Goal: Check status: Check status

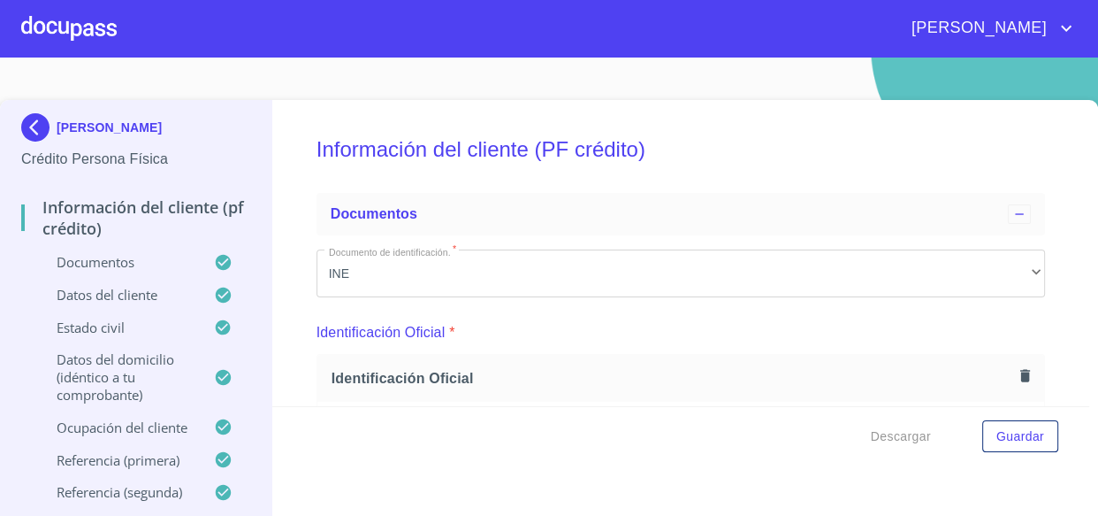
scroll to position [531, 0]
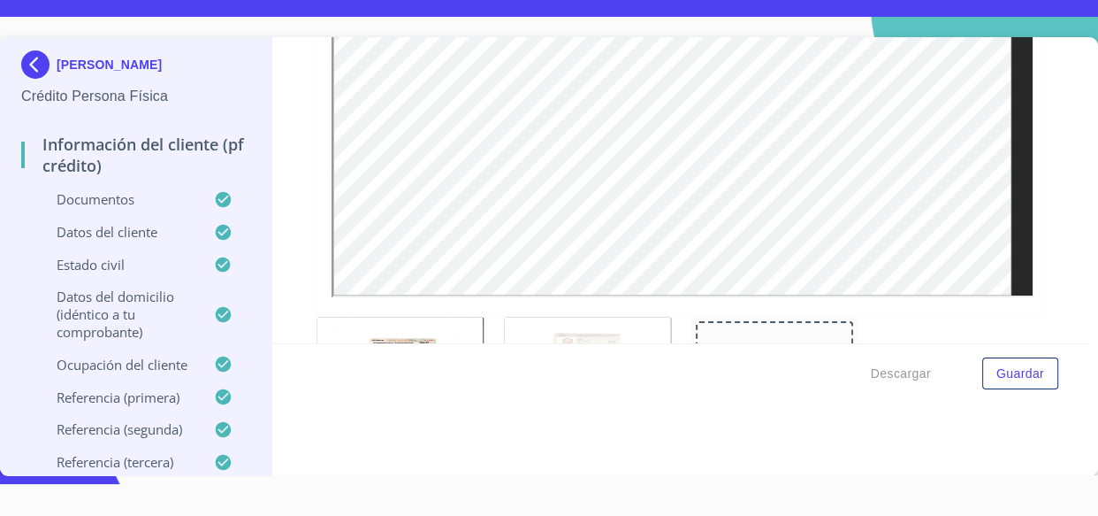
click at [34, 63] on img at bounding box center [38, 64] width 35 height 28
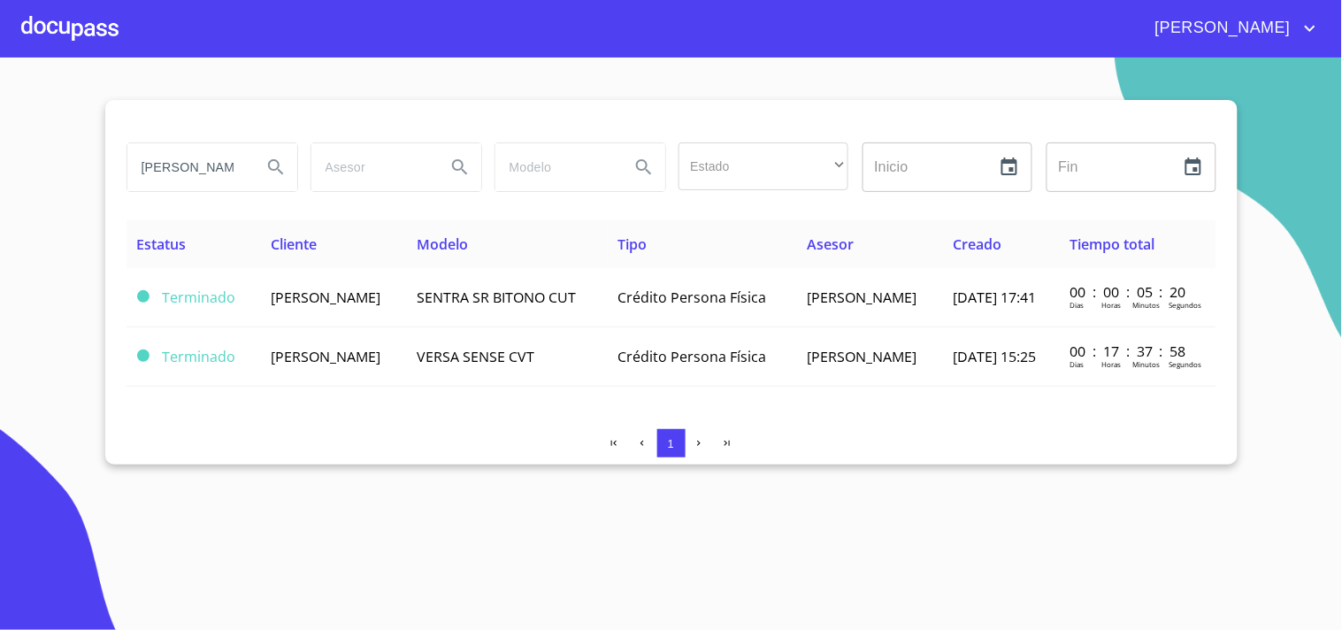
drag, startPoint x: 50, startPoint y: 195, endPoint x: 18, endPoint y: 209, distance: 35.3
click at [27, 205] on section "[PERSON_NAME] Estado ​ ​ Inicio ​ Fin ​ Estatus Cliente Modelo Tipo Asesor Crea…" at bounding box center [671, 343] width 1342 height 572
type input "[PERSON_NAME]"
click at [274, 152] on button "Search" at bounding box center [276, 167] width 42 height 42
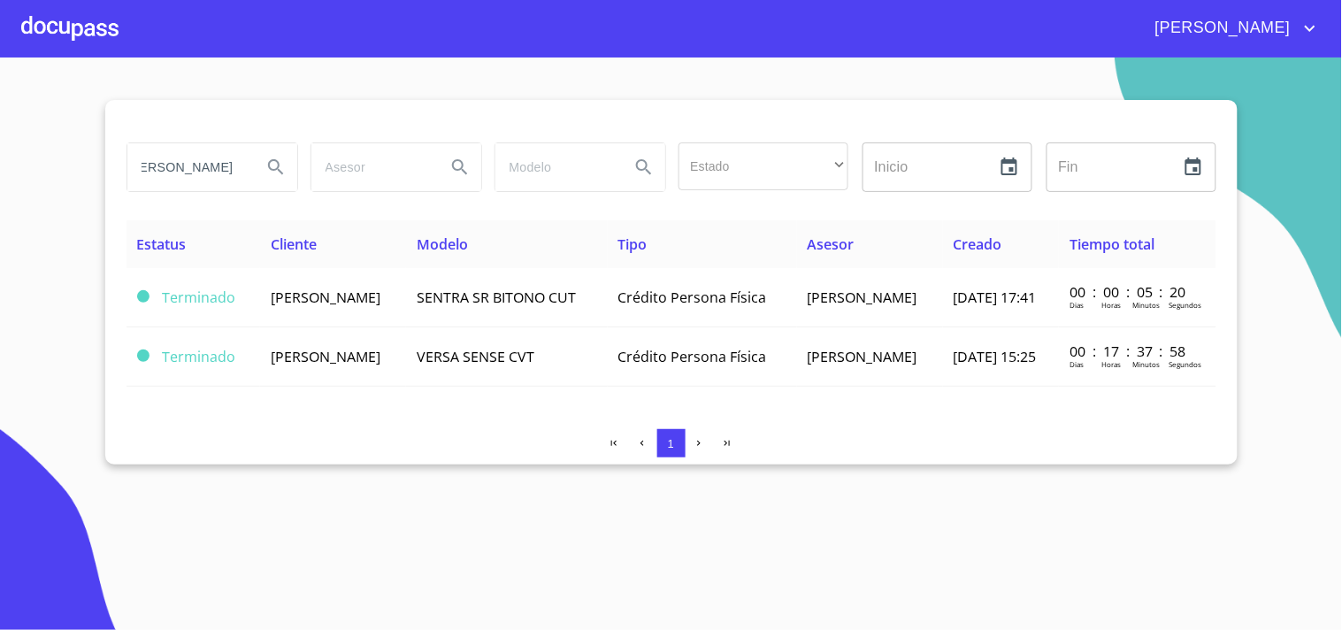
scroll to position [0, 0]
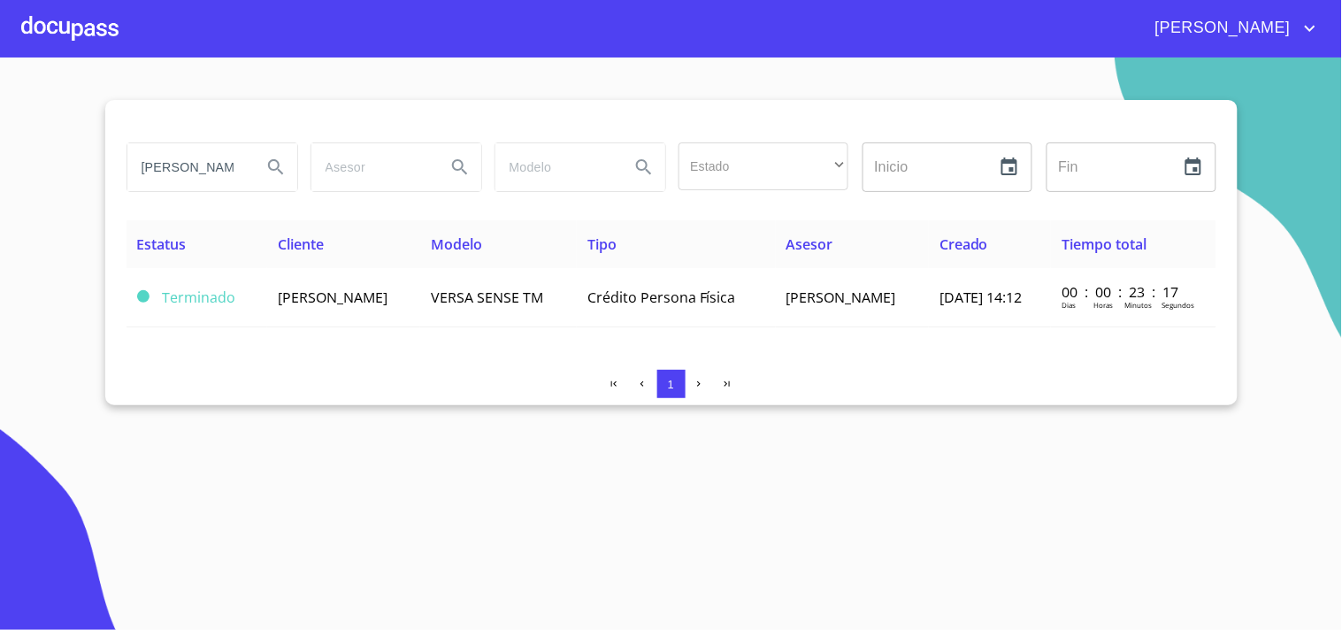
click at [340, 257] on th "Cliente" at bounding box center [343, 244] width 153 height 48
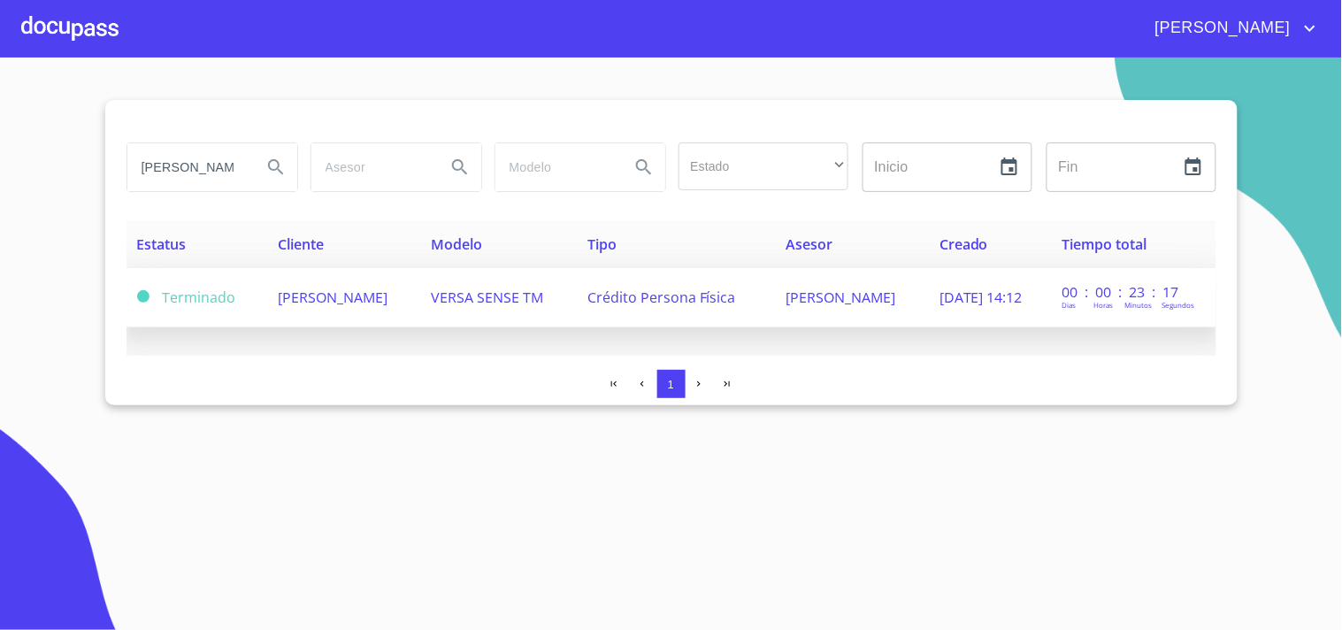
click at [337, 294] on span "[PERSON_NAME]" at bounding box center [333, 296] width 110 height 19
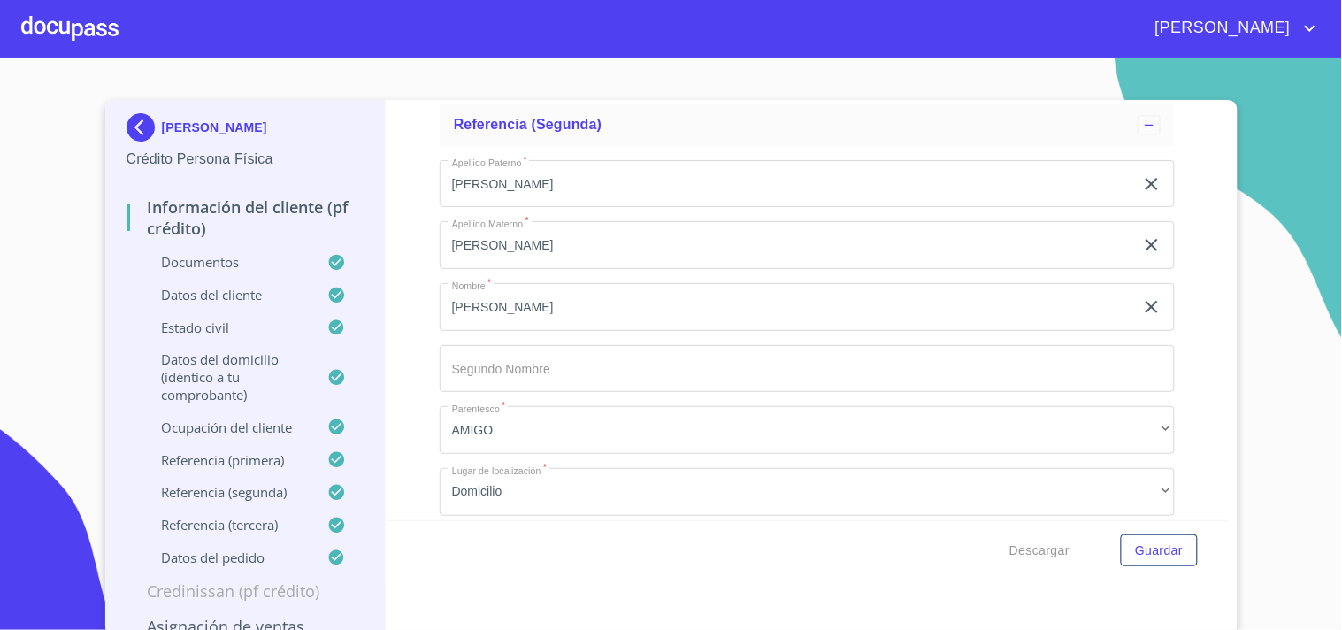
scroll to position [10704, 0]
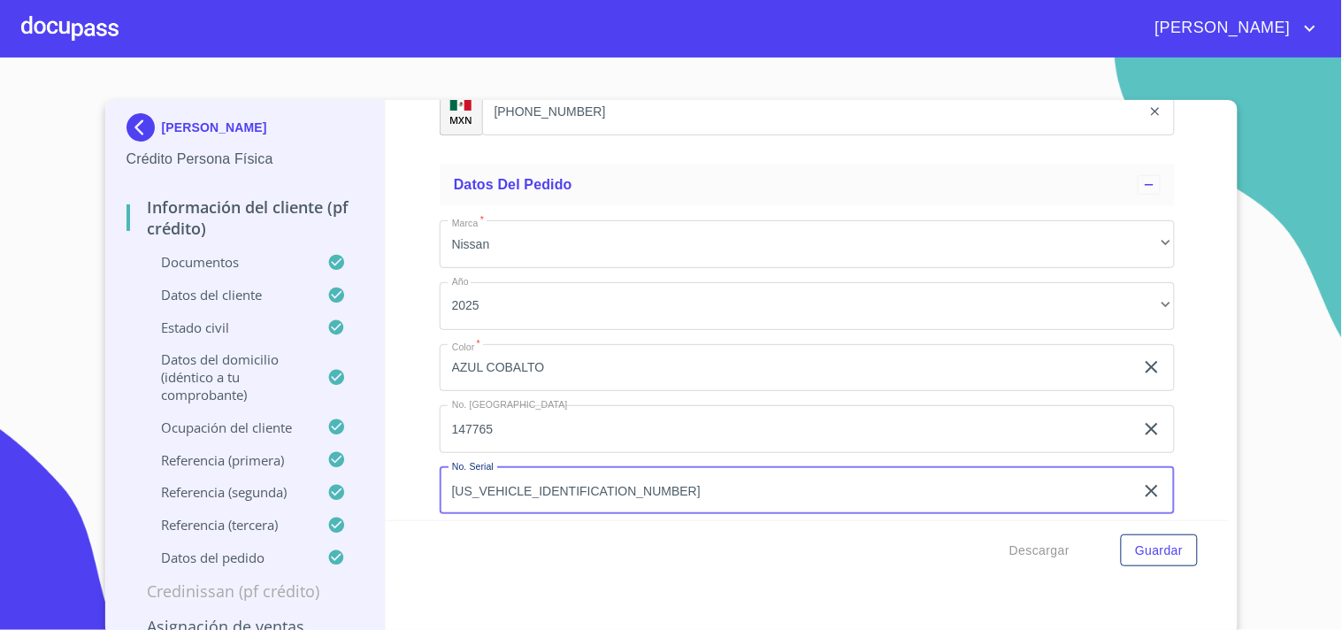
click at [632, 474] on input "[US_VEHICLE_IDENTIFICATION_NUMBER]" at bounding box center [787, 491] width 694 height 48
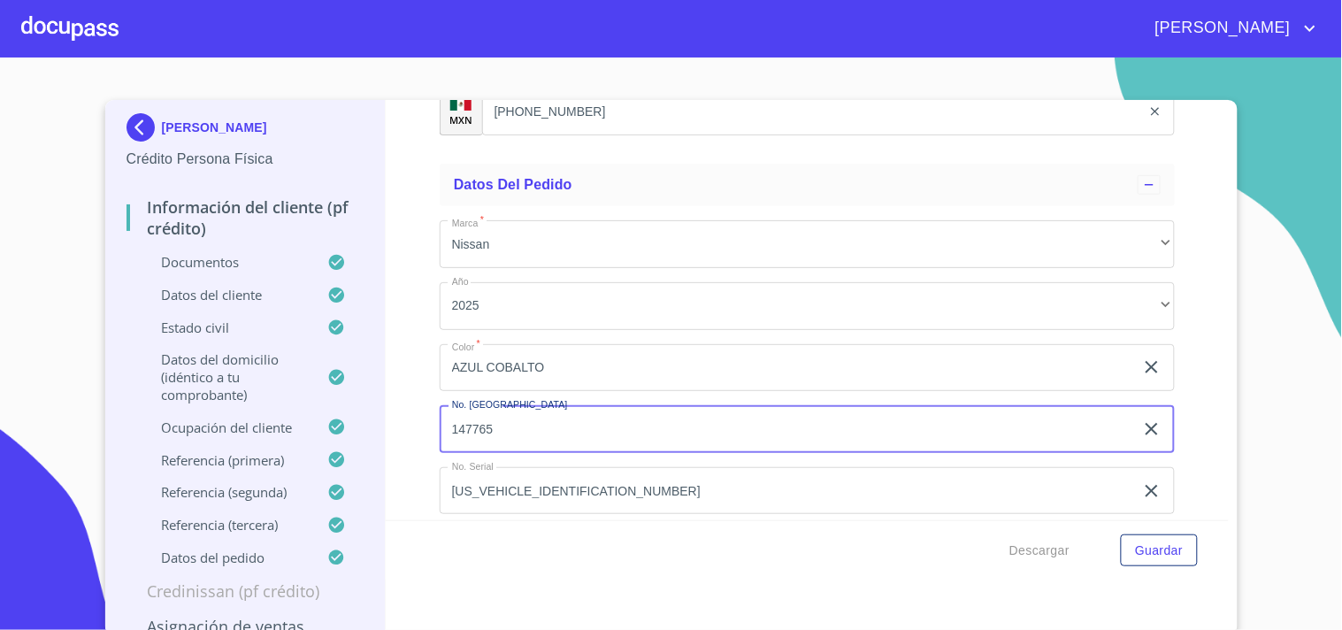
click at [137, 131] on img at bounding box center [143, 127] width 35 height 28
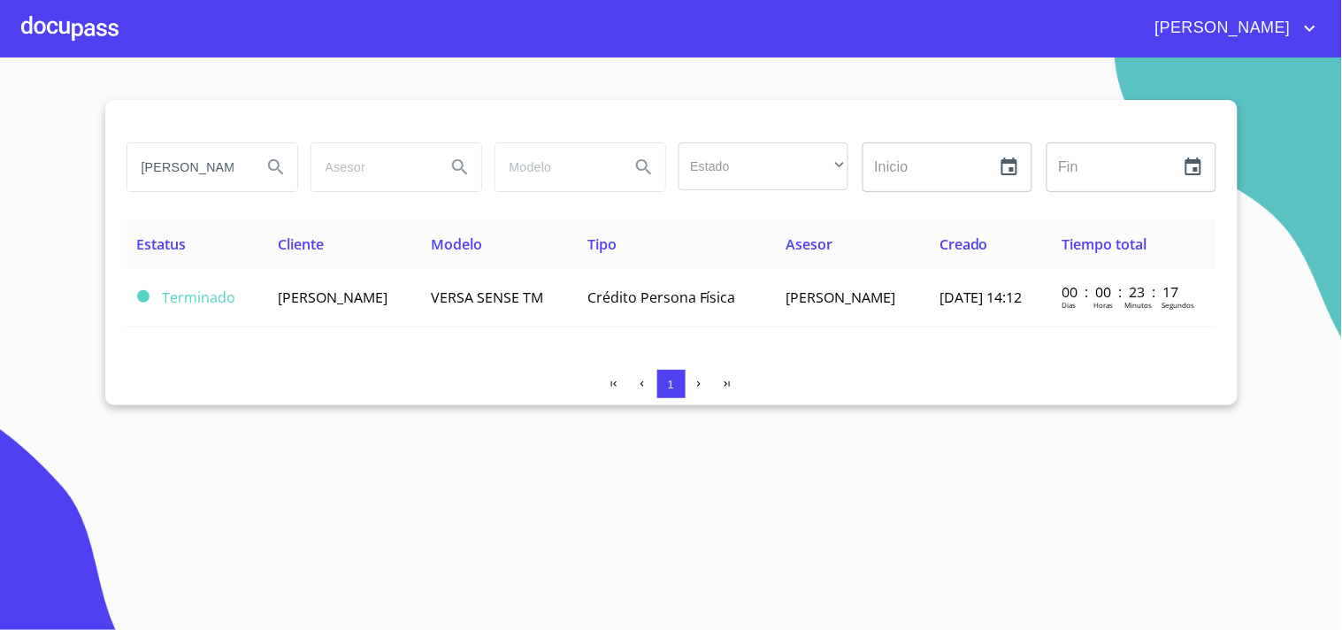
drag, startPoint x: 235, startPoint y: 165, endPoint x: 38, endPoint y: 189, distance: 198.6
click at [38, 189] on section "[PERSON_NAME] Estado ​ ​ Inicio ​ Fin ​ Estatus Cliente Modelo Tipo Asesor Crea…" at bounding box center [671, 343] width 1342 height 572
type input "[PERSON_NAME]"
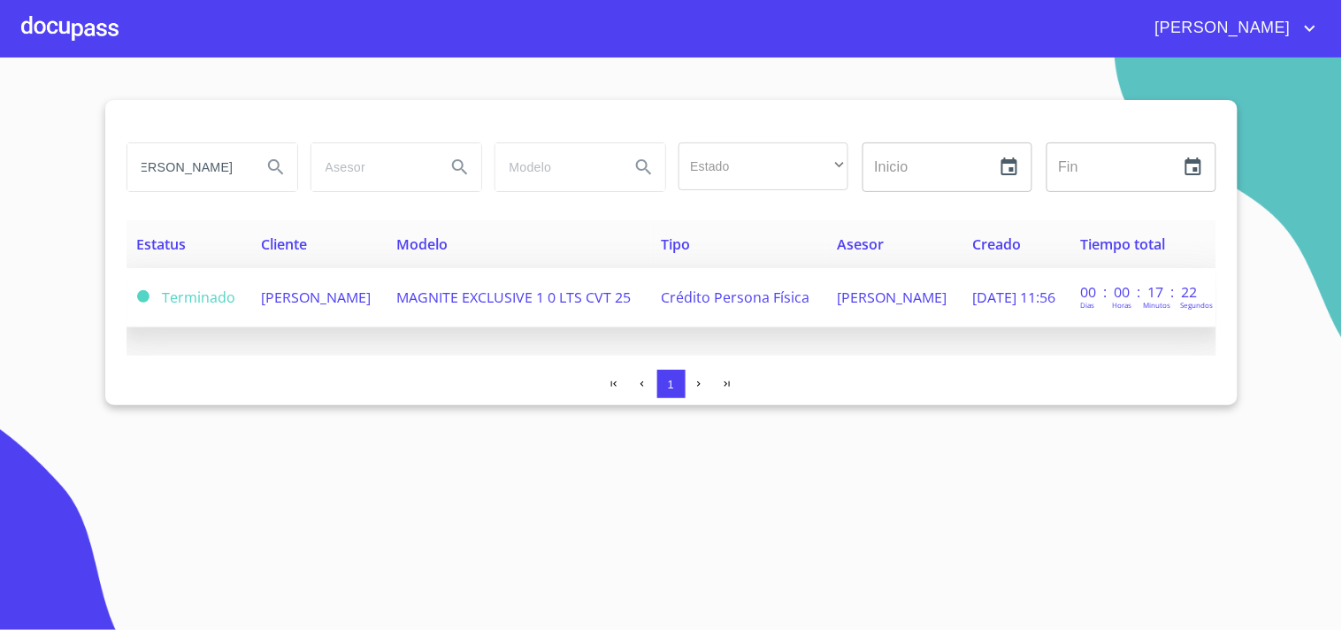
click at [271, 307] on span "[PERSON_NAME]" at bounding box center [316, 296] width 110 height 19
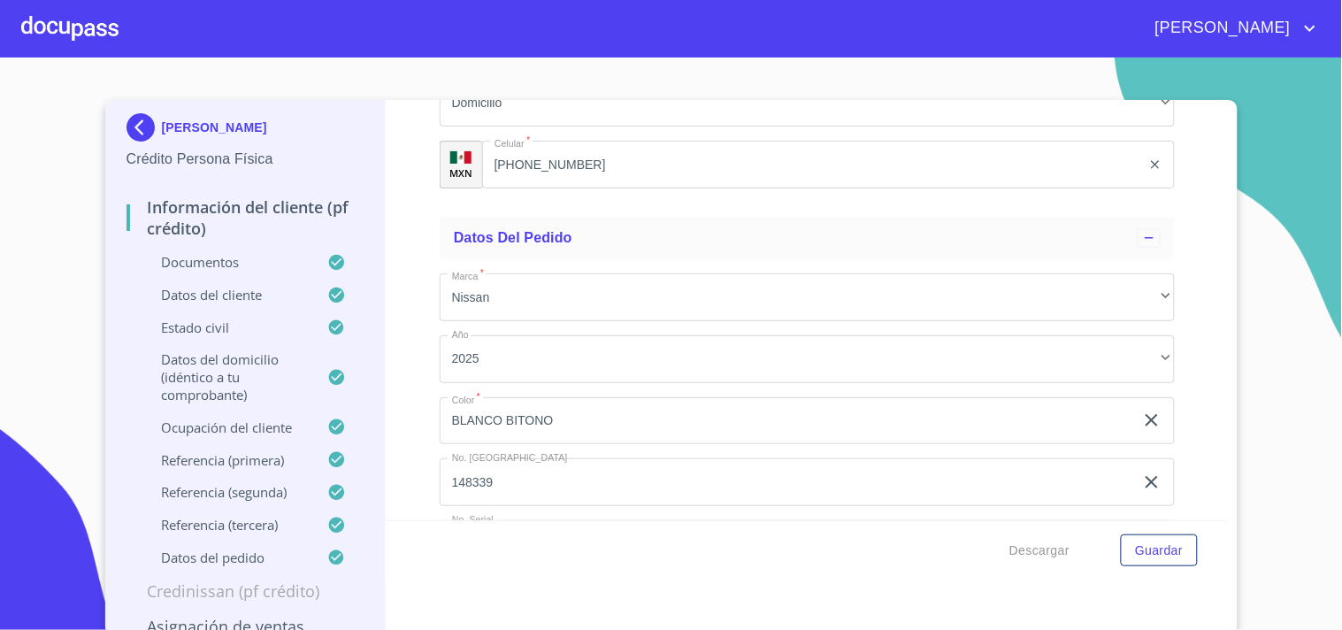
scroll to position [10704, 0]
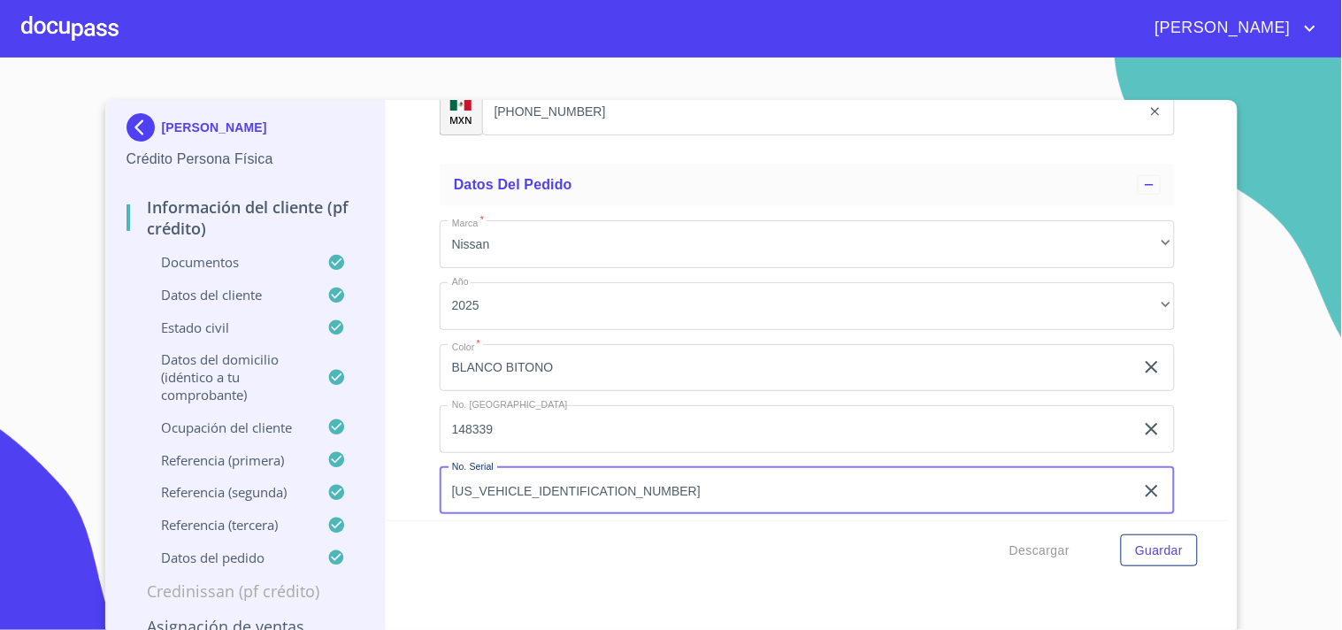
click at [621, 480] on input "[US_VEHICLE_IDENTIFICATION_NUMBER]" at bounding box center [787, 491] width 694 height 48
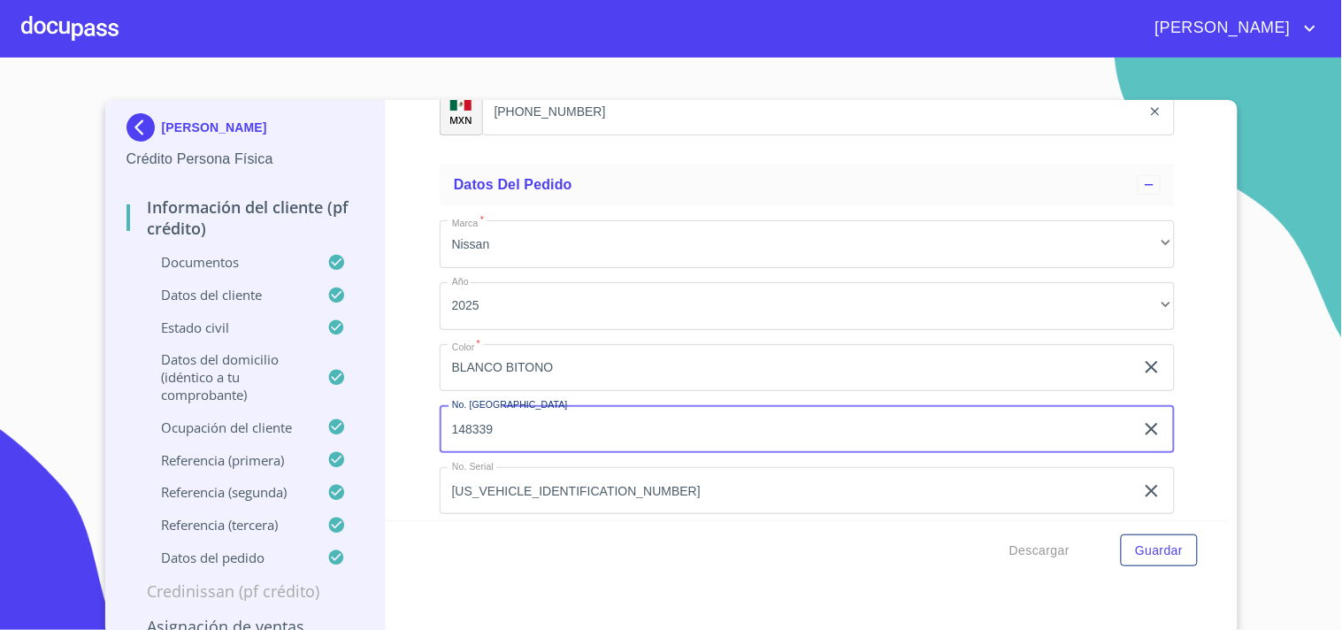
click at [535, 417] on input "148339" at bounding box center [787, 429] width 694 height 48
click at [510, 414] on input "148339" at bounding box center [787, 429] width 694 height 48
click at [513, 409] on input "148339" at bounding box center [787, 429] width 694 height 48
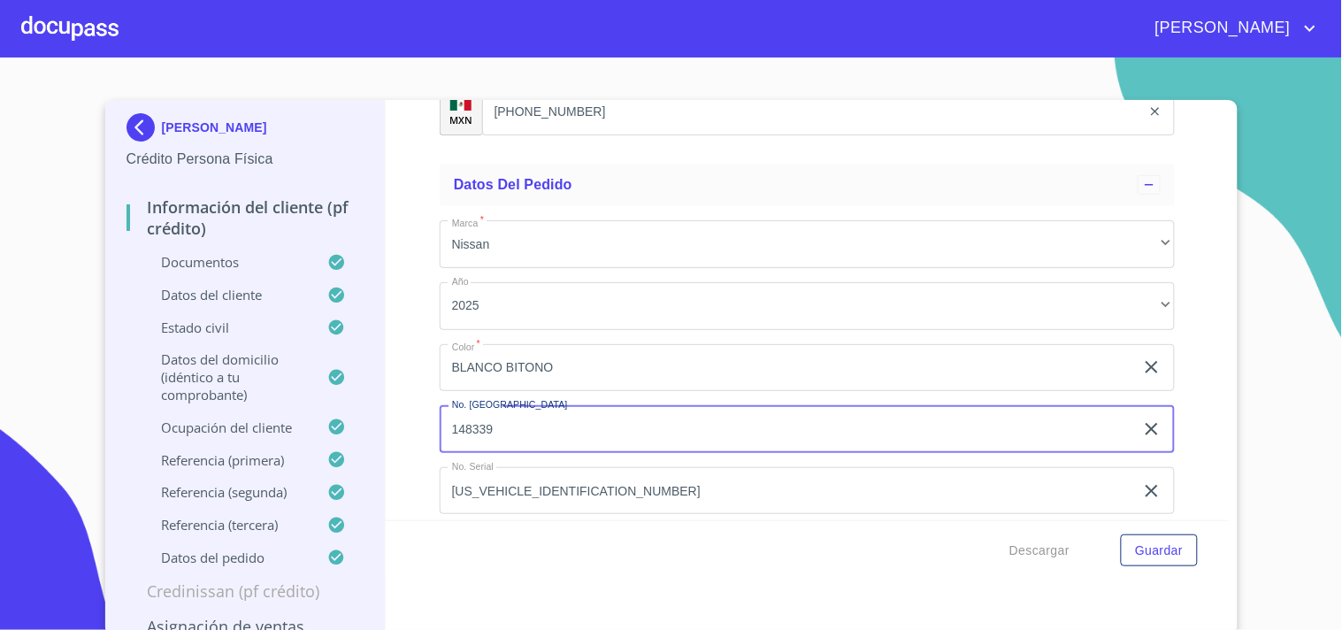
click at [513, 409] on input "148339" at bounding box center [787, 429] width 694 height 48
